Goal: Task Accomplishment & Management: Complete application form

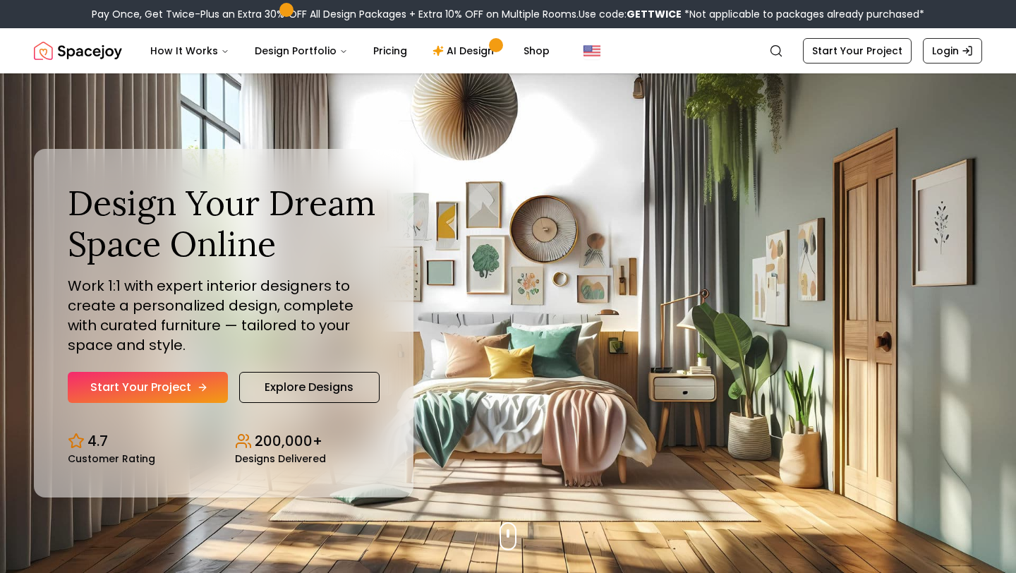
click at [189, 389] on link "Start Your Project" at bounding box center [148, 387] width 160 height 31
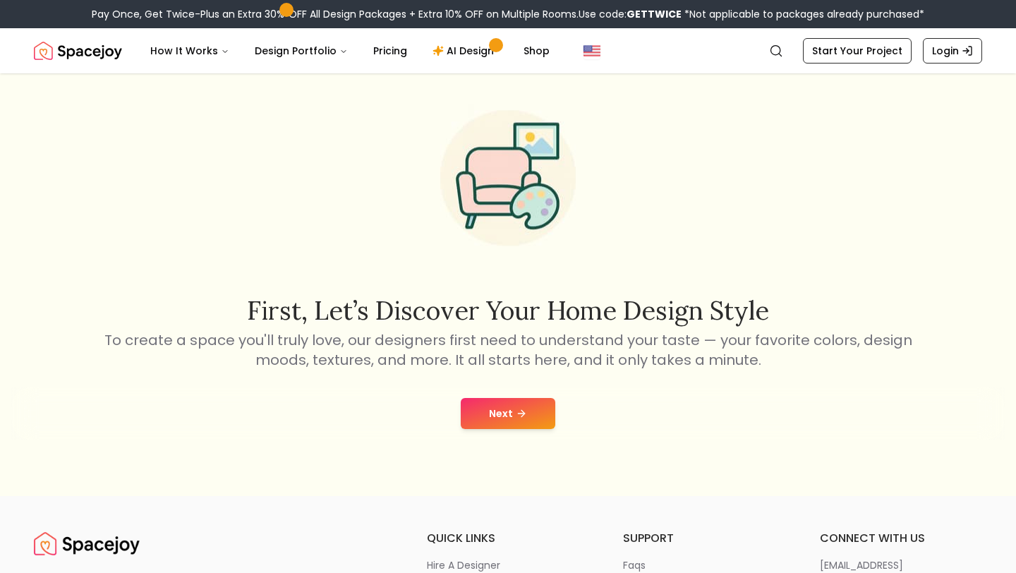
scroll to position [78, 0]
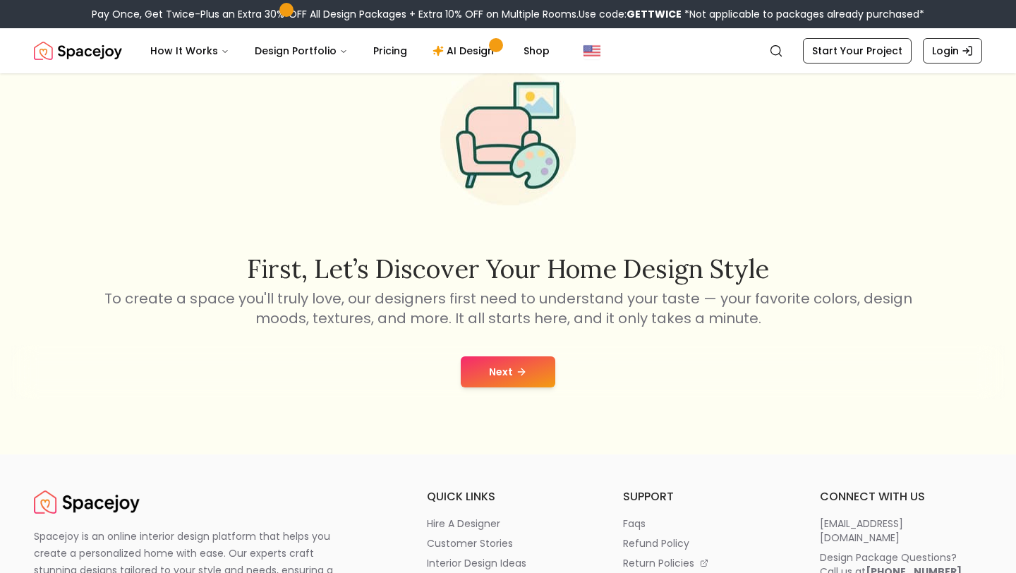
click at [495, 370] on button "Next" at bounding box center [508, 371] width 95 height 31
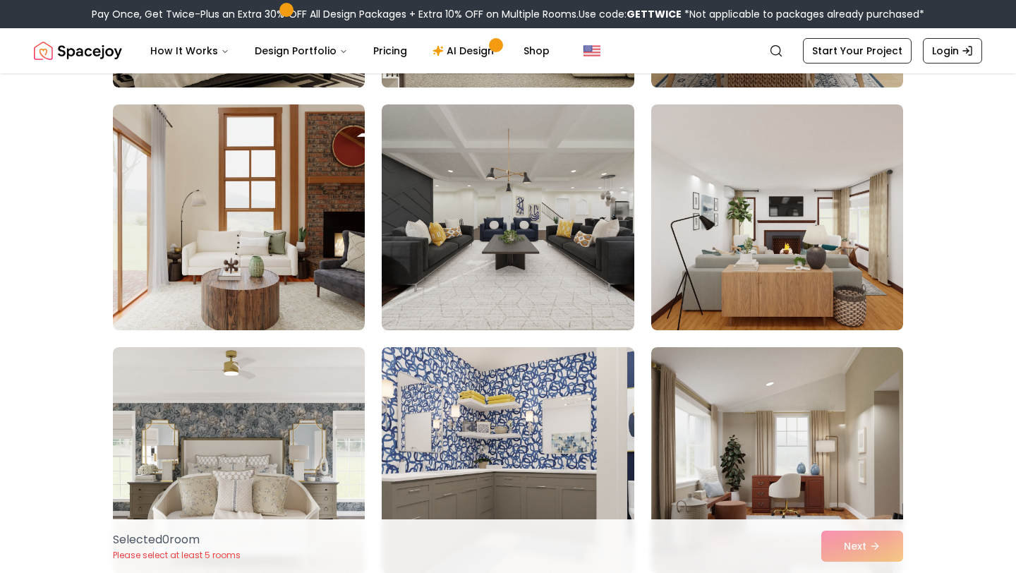
scroll to position [334, 0]
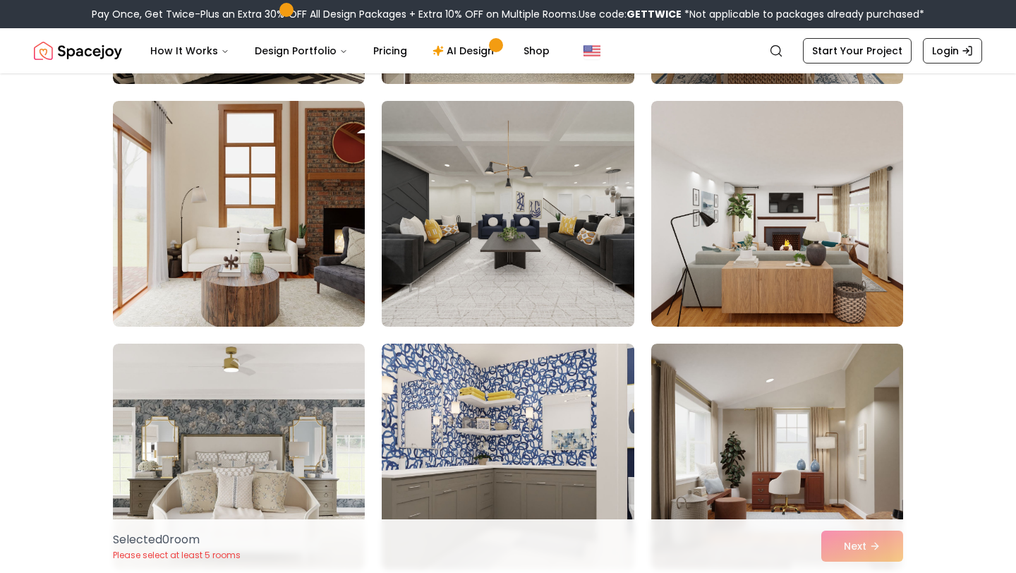
click at [546, 261] on img at bounding box center [507, 213] width 265 height 237
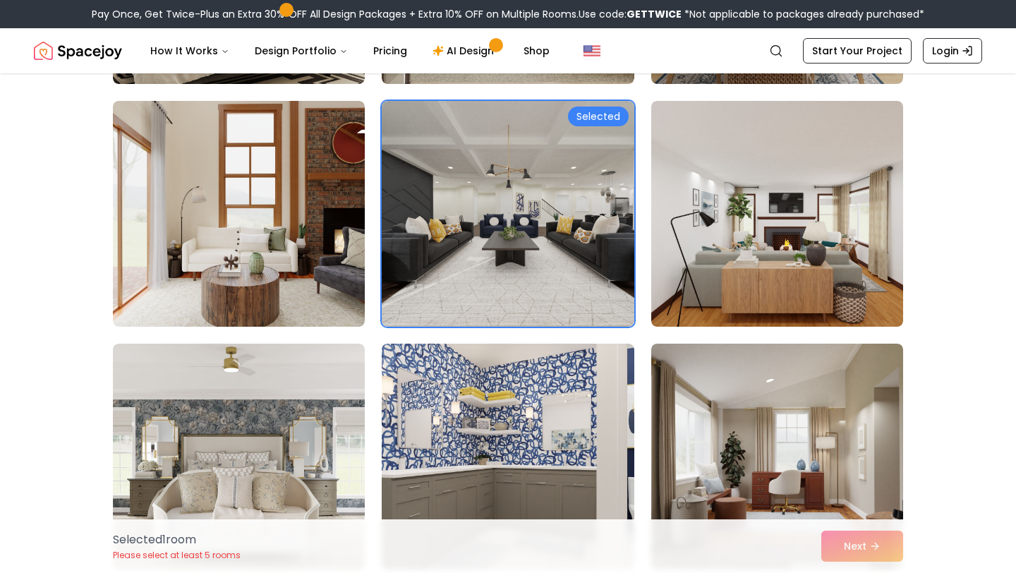
click at [851, 557] on div "Selected 1 room Please select at least 5 rooms Next" at bounding box center [508, 546] width 813 height 54
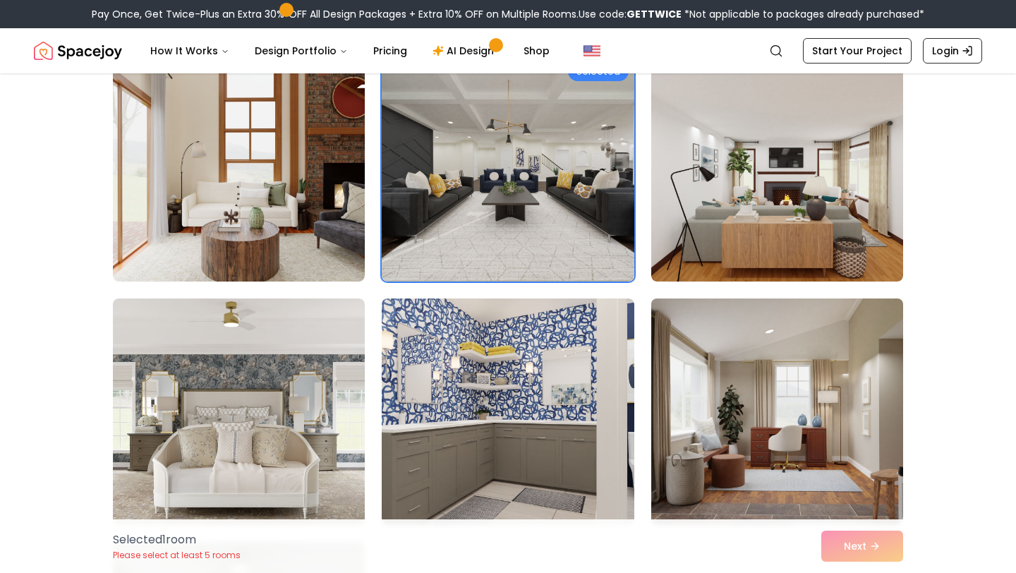
scroll to position [383, 0]
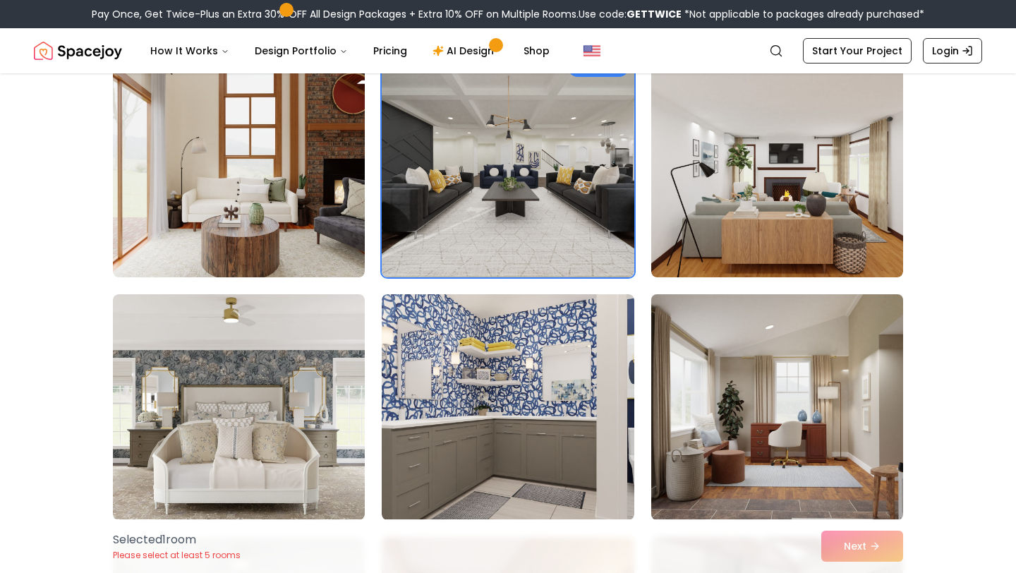
click at [711, 392] on img at bounding box center [777, 407] width 265 height 237
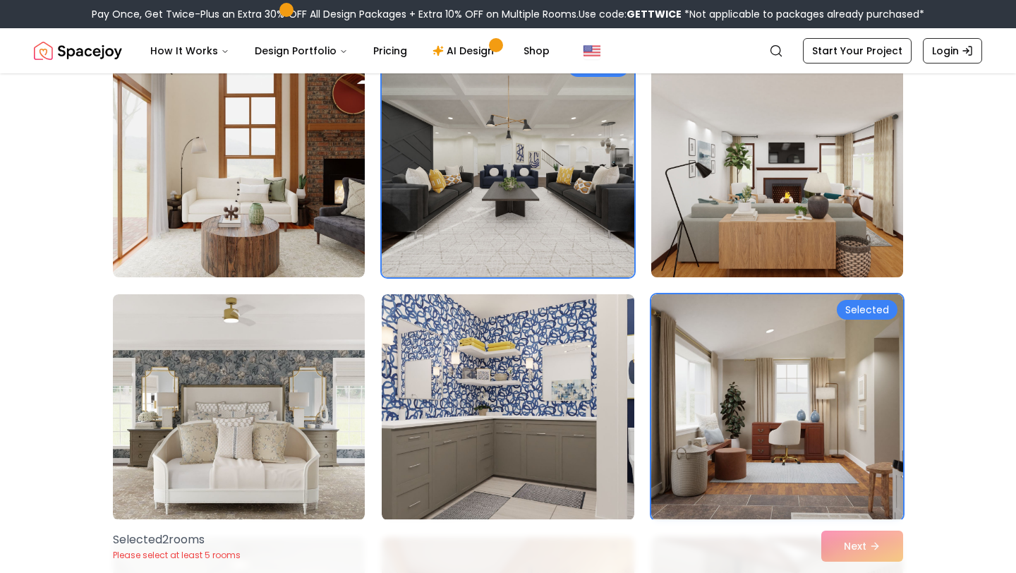
click at [732, 229] on img at bounding box center [777, 164] width 265 height 237
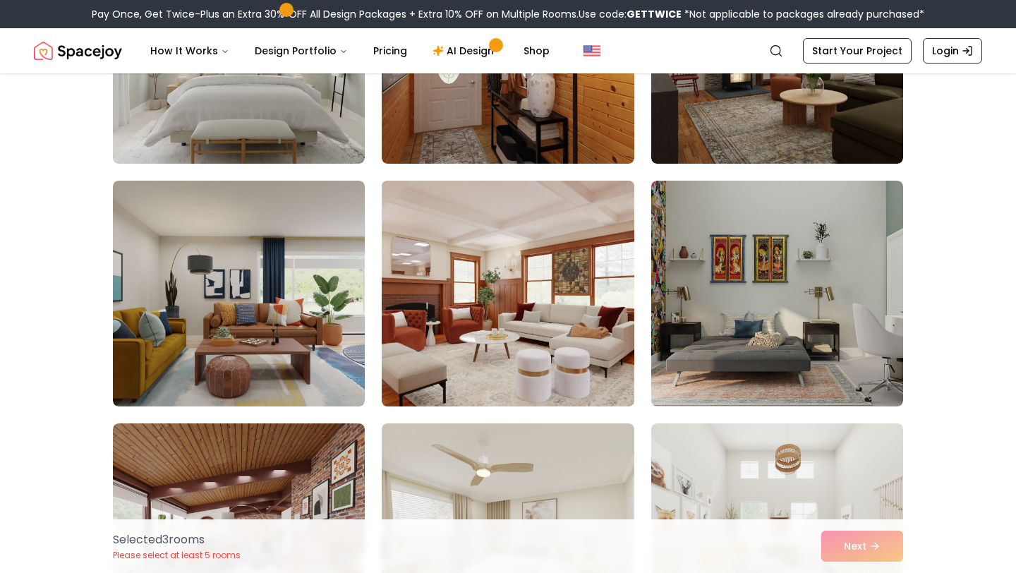
scroll to position [986, 0]
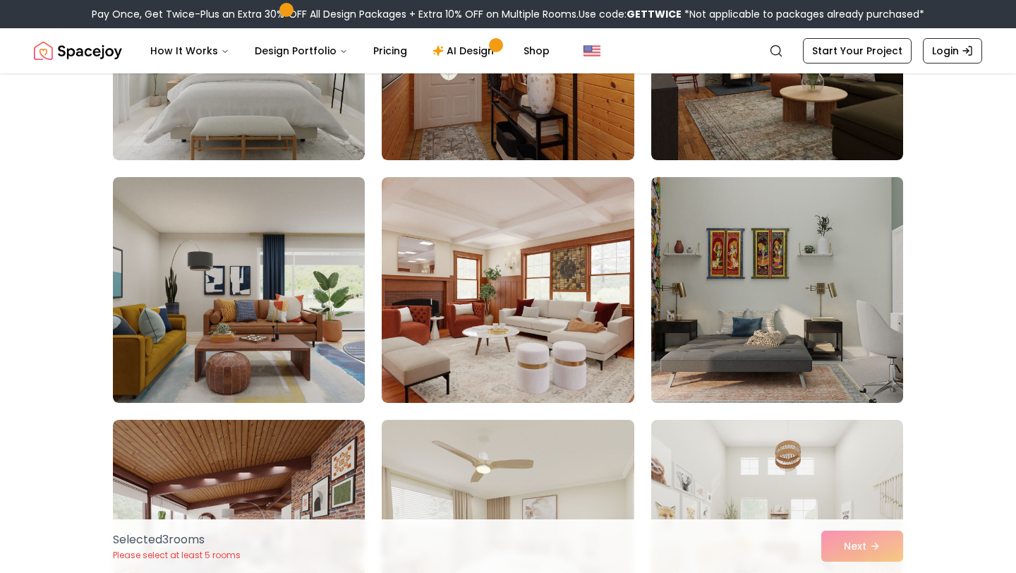
click at [772, 373] on img at bounding box center [777, 289] width 265 height 237
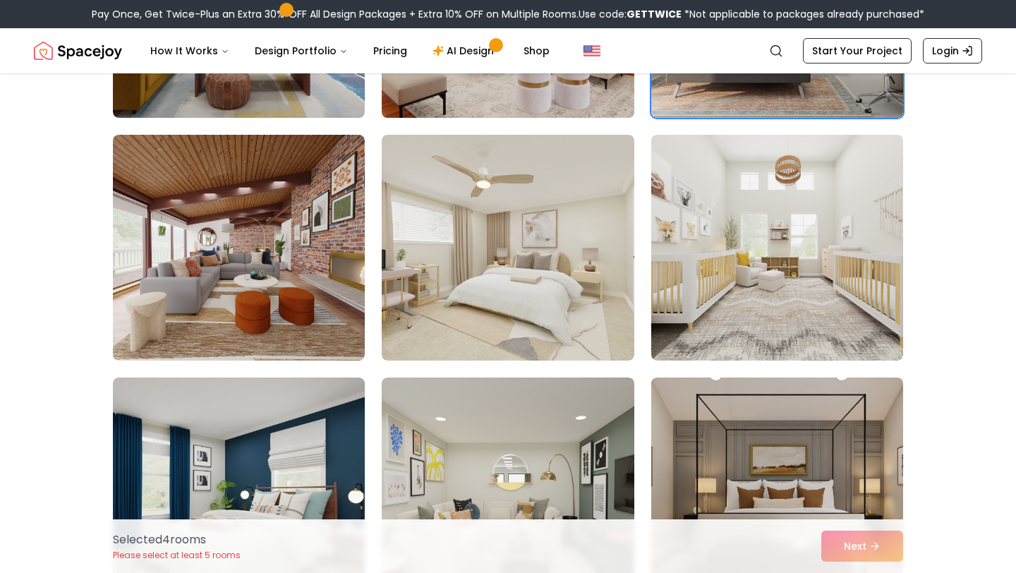
scroll to position [1277, 0]
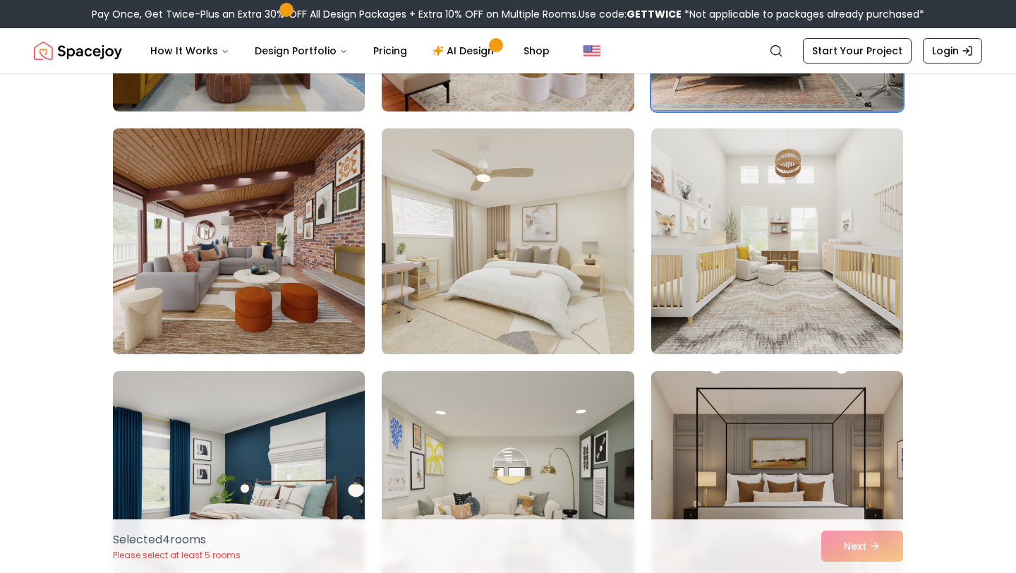
click at [324, 292] on img at bounding box center [239, 241] width 265 height 237
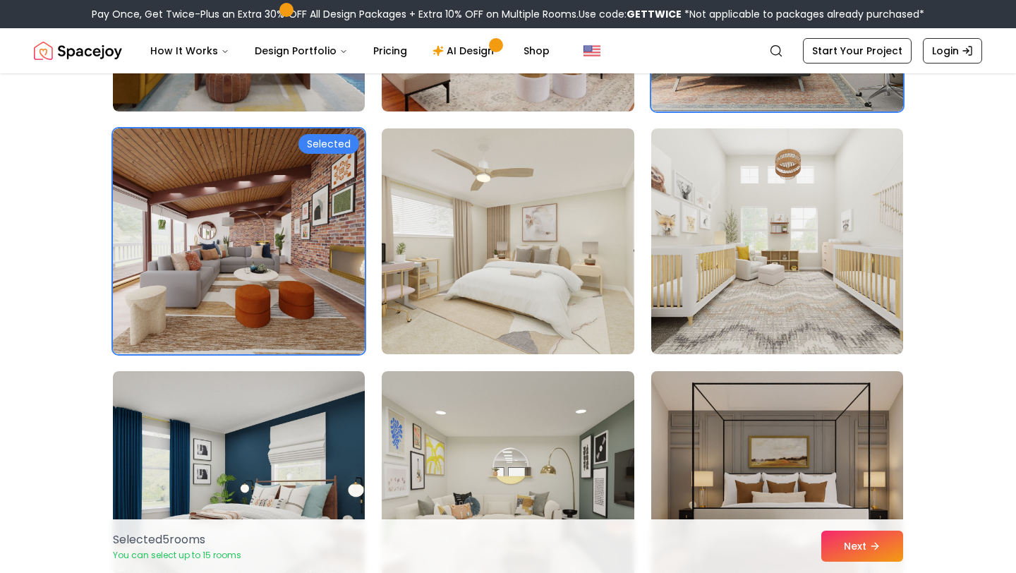
click at [807, 496] on img at bounding box center [777, 483] width 265 height 237
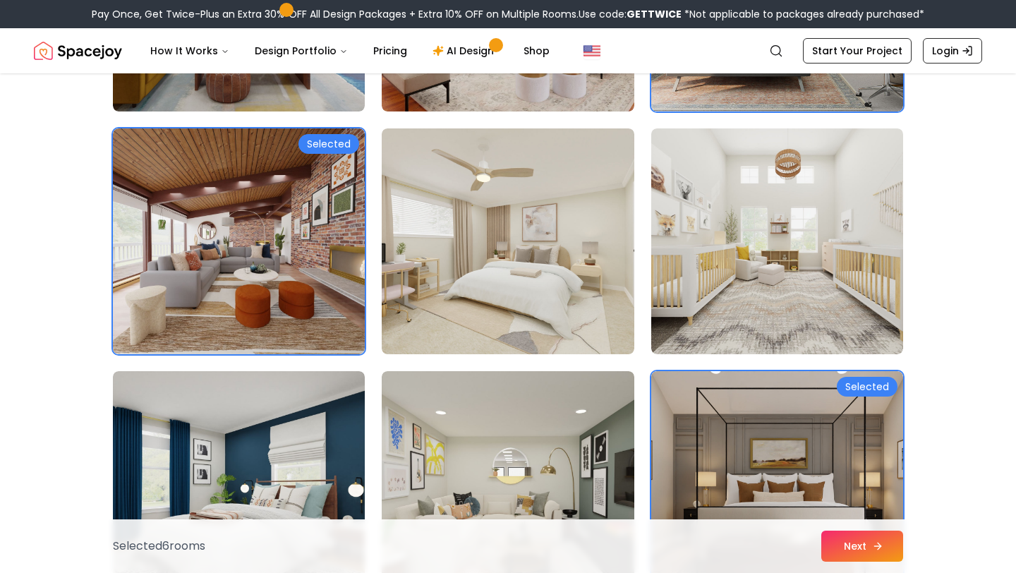
click at [875, 535] on button "Next" at bounding box center [862, 546] width 82 height 31
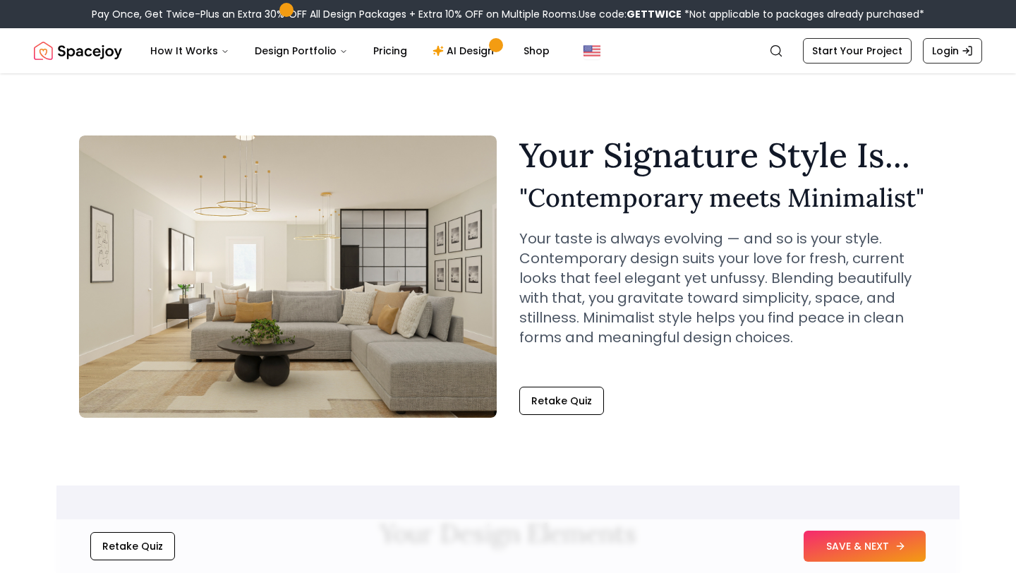
click at [865, 554] on button "SAVE & NEXT" at bounding box center [865, 546] width 122 height 31
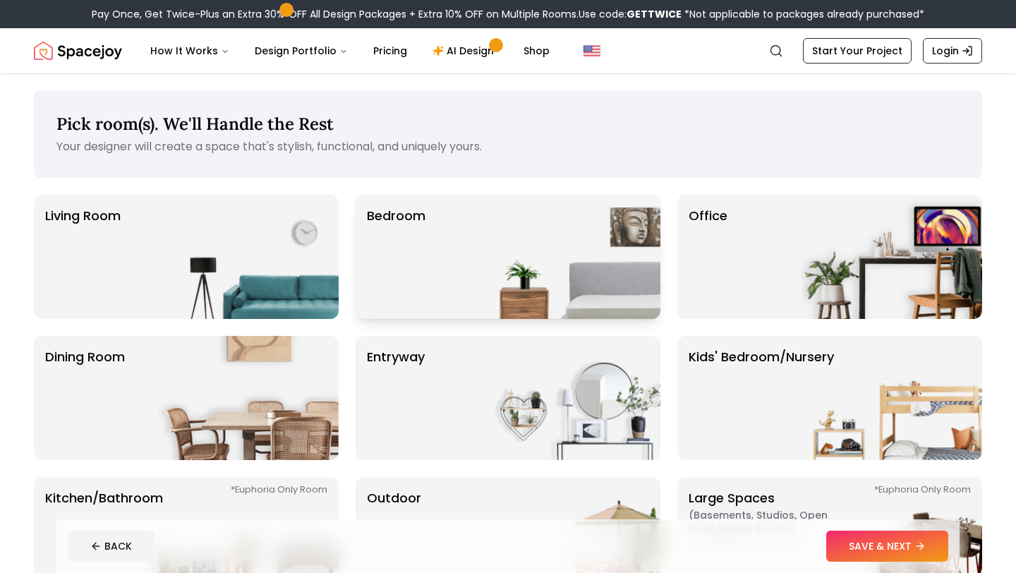
click at [456, 273] on div "Bedroom" at bounding box center [508, 257] width 305 height 124
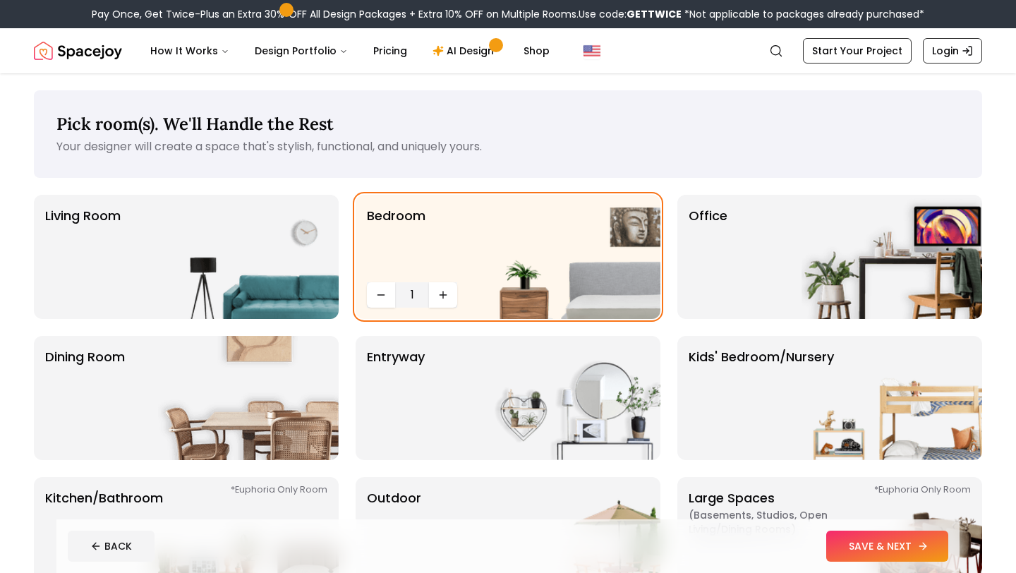
click at [895, 553] on button "SAVE & NEXT" at bounding box center [887, 546] width 122 height 31
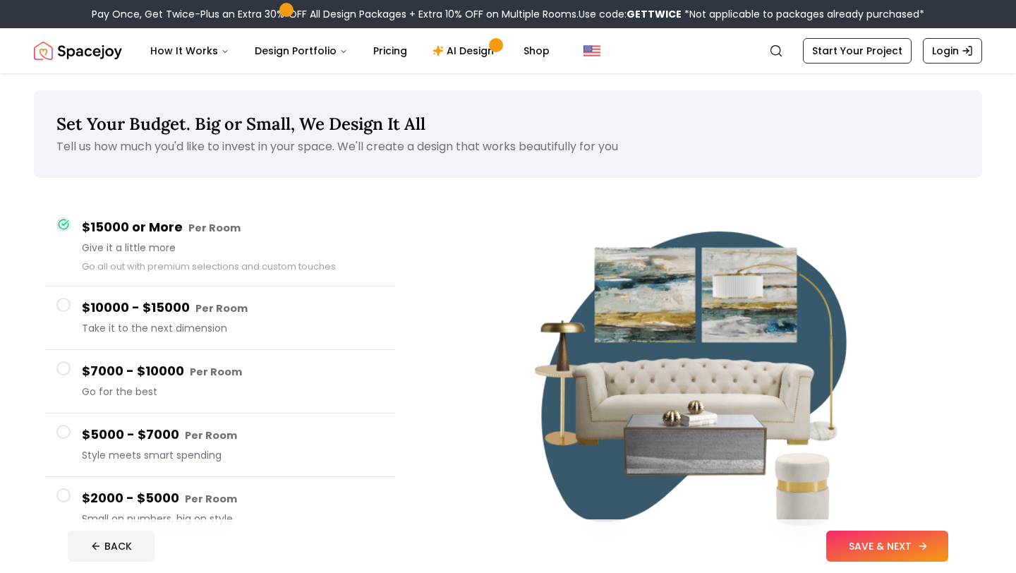
click at [887, 557] on button "SAVE & NEXT" at bounding box center [887, 546] width 122 height 31
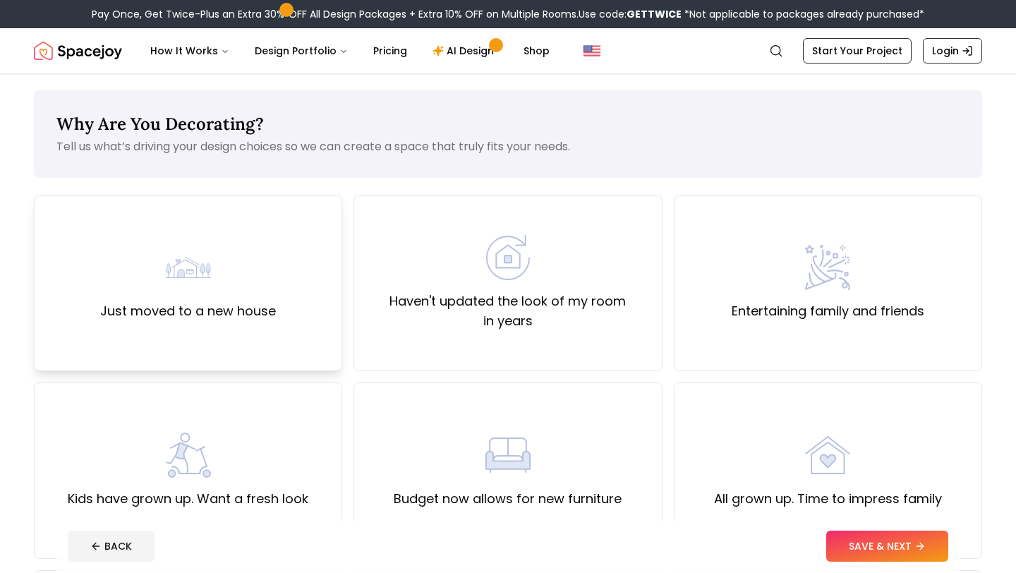
click at [310, 316] on div "Just moved to a new house" at bounding box center [188, 283] width 308 height 176
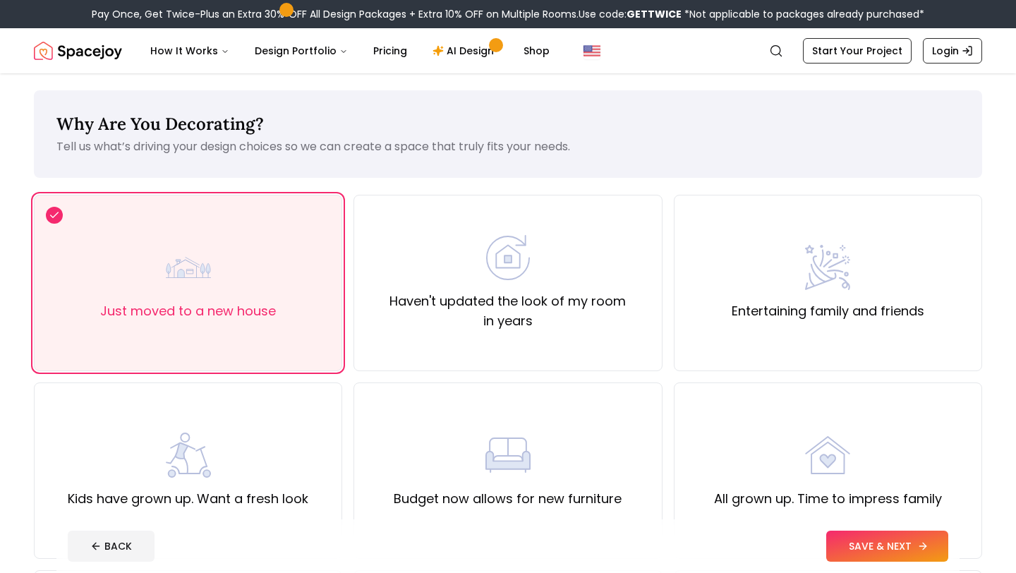
click at [894, 542] on button "SAVE & NEXT" at bounding box center [887, 546] width 122 height 31
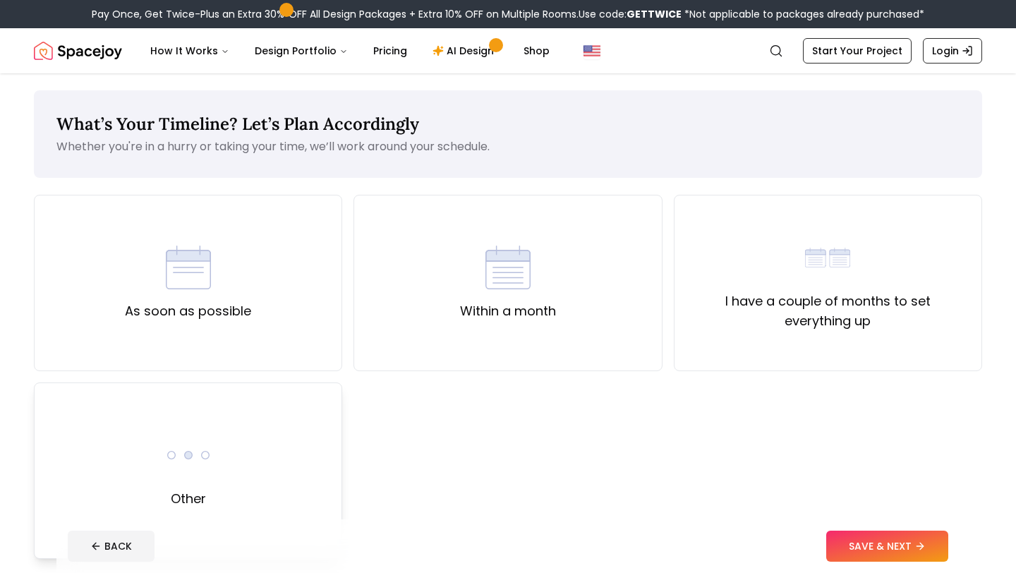
click at [227, 468] on div "Other" at bounding box center [188, 470] width 308 height 176
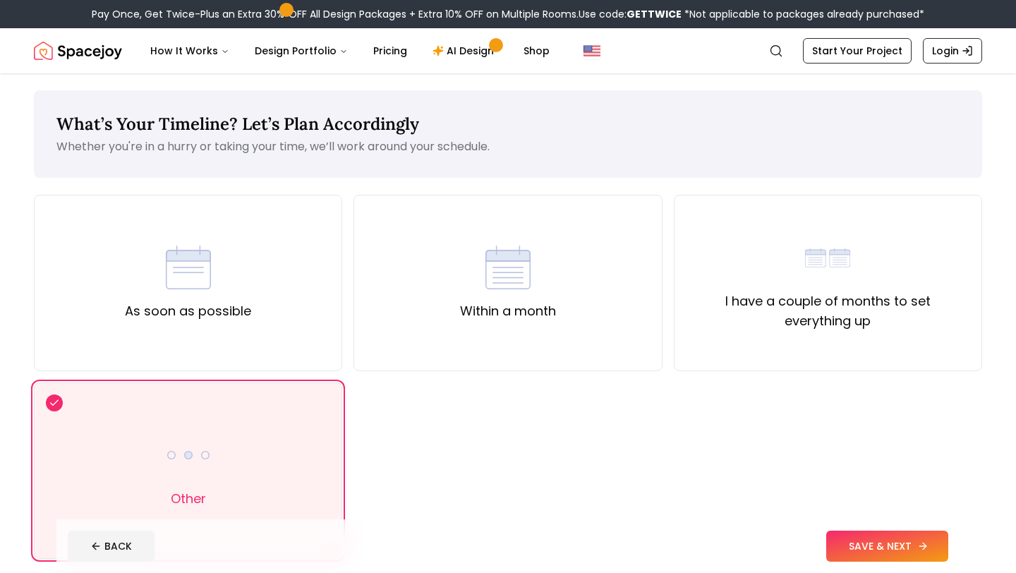
click at [876, 534] on button "SAVE & NEXT" at bounding box center [887, 546] width 122 height 31
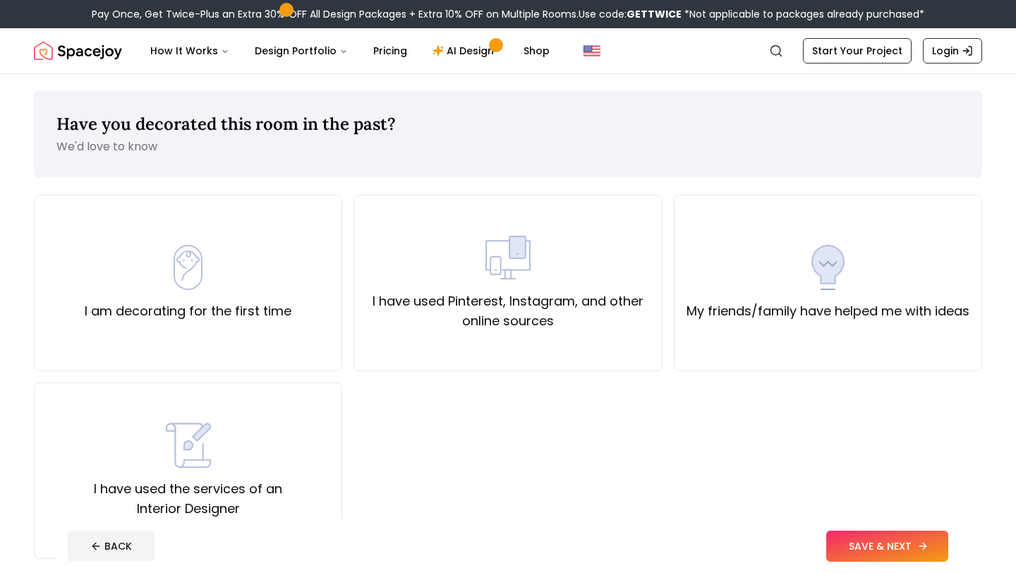
click at [914, 536] on button "SAVE & NEXT" at bounding box center [887, 546] width 122 height 31
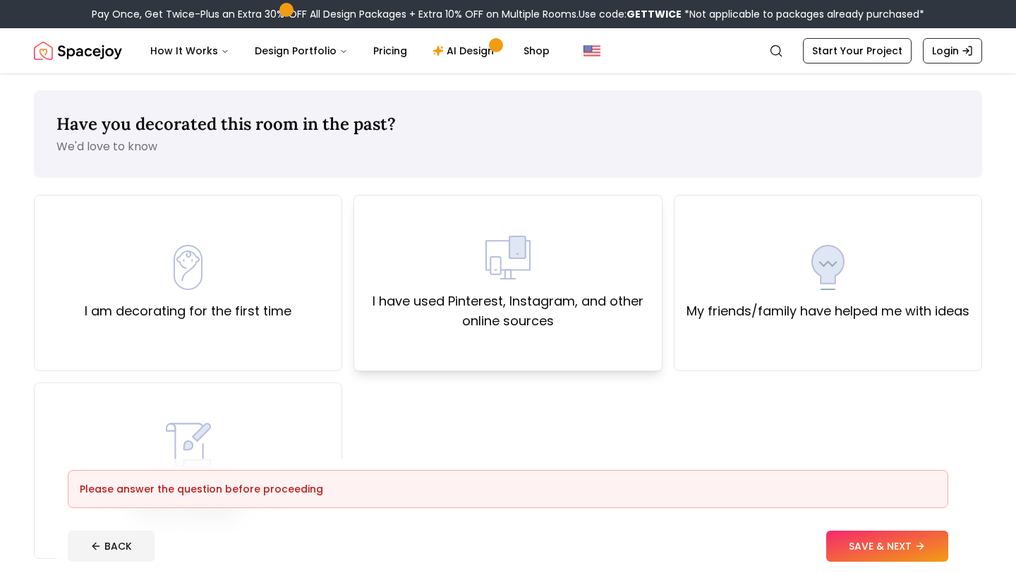
click at [459, 343] on div "I have used Pinterest, Instagram, and other online sources" at bounding box center [507, 283] width 308 height 176
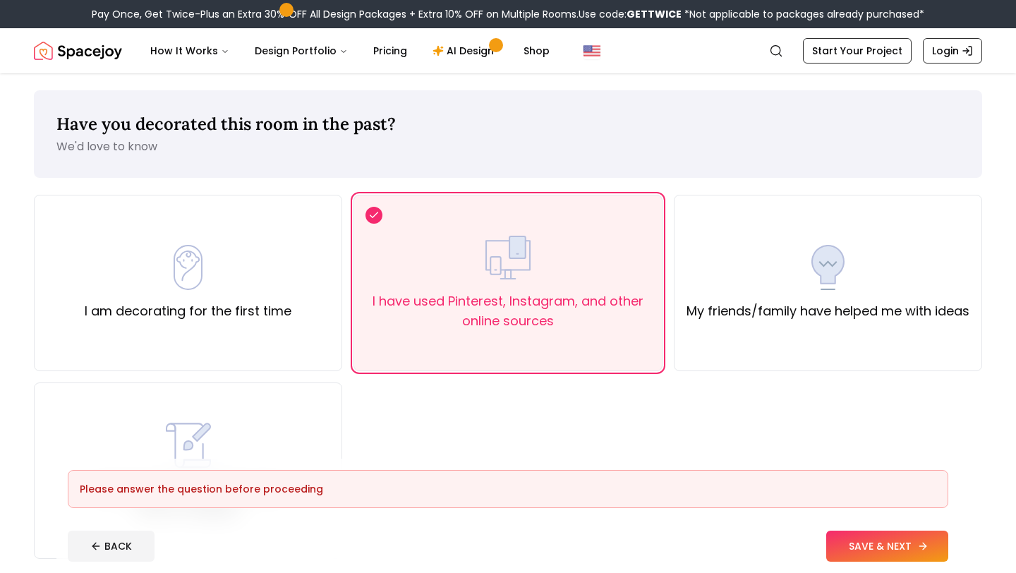
click at [861, 557] on button "SAVE & NEXT" at bounding box center [887, 546] width 122 height 31
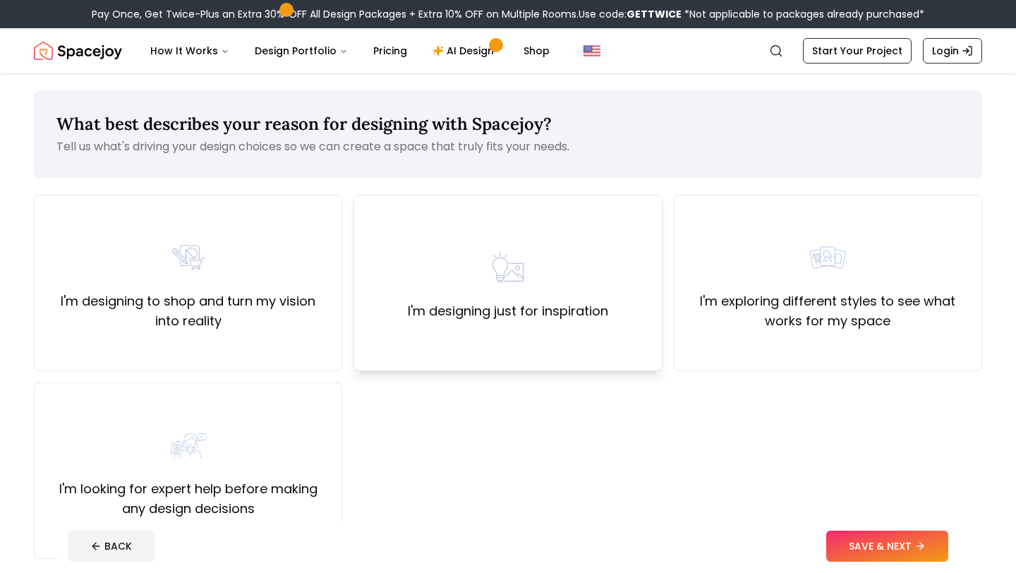
click at [619, 354] on div "I'm designing just for inspiration" at bounding box center [507, 283] width 308 height 176
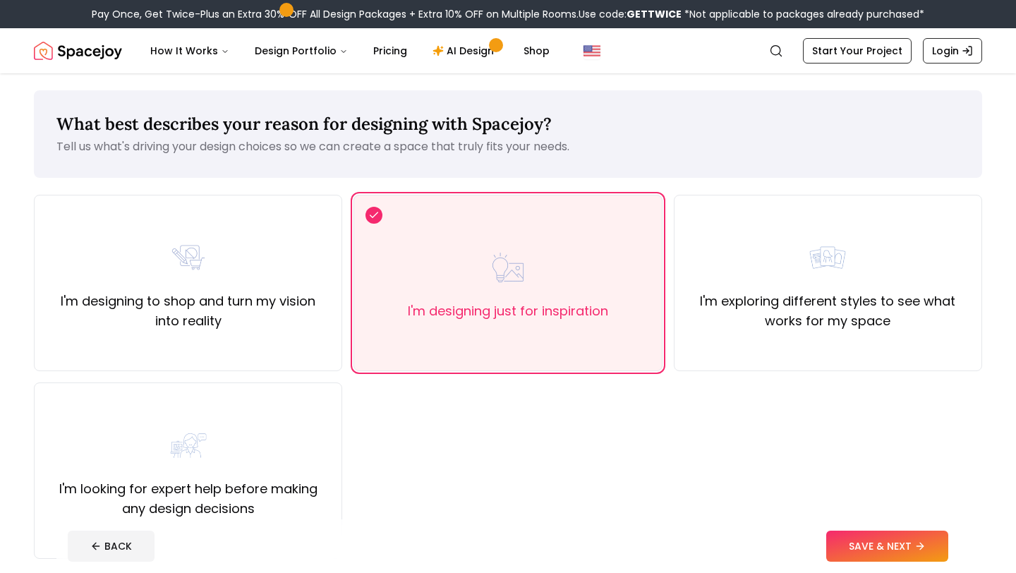
click at [928, 529] on footer "BACK SAVE & NEXT" at bounding box center [507, 546] width 903 height 54
click at [902, 535] on button "SAVE & NEXT" at bounding box center [887, 546] width 122 height 31
